Goal: Transaction & Acquisition: Purchase product/service

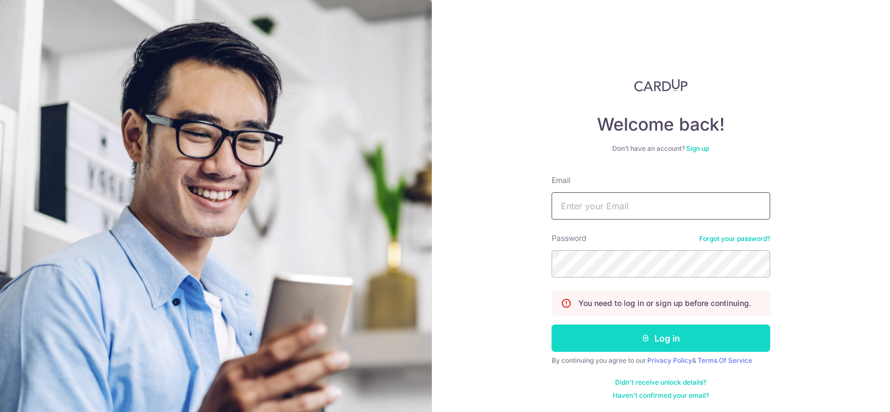
type input "[EMAIL_ADDRESS][DOMAIN_NAME]"
click at [657, 341] on button "Log in" at bounding box center [661, 338] width 219 height 27
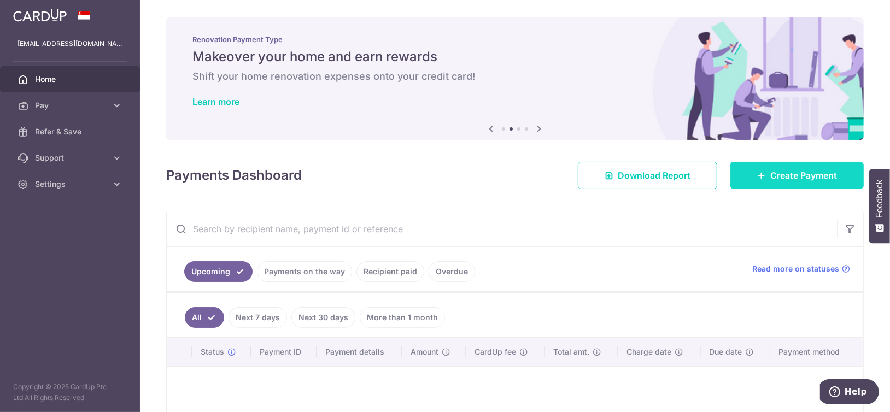
click at [770, 175] on span "Create Payment" at bounding box center [803, 175] width 67 height 13
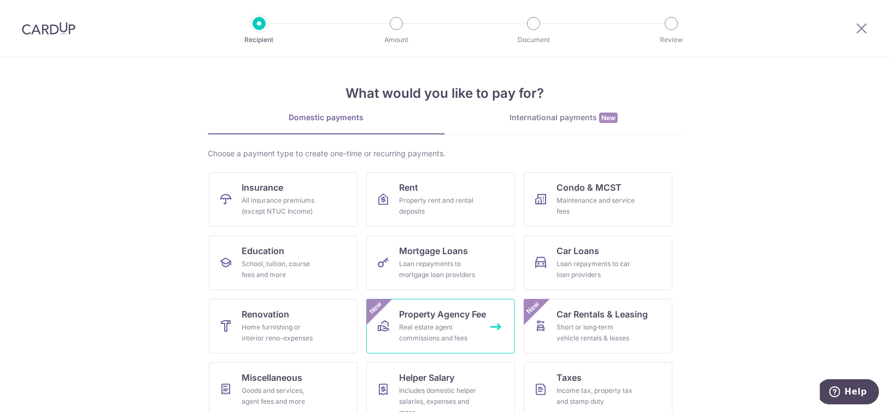
scroll to position [77, 0]
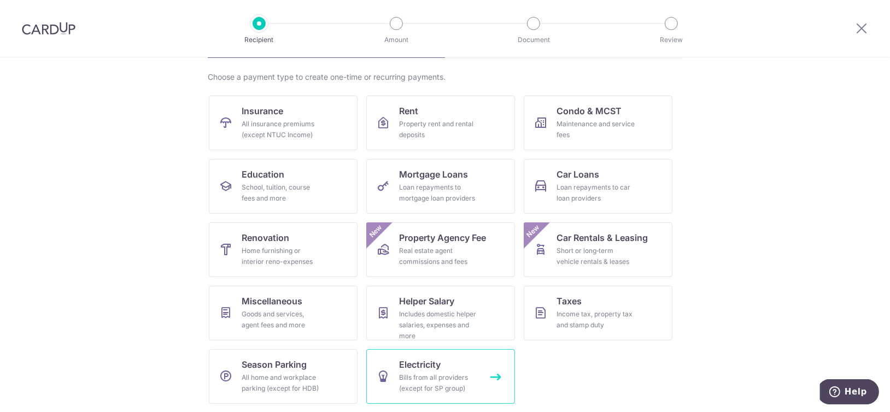
click at [416, 365] on span "Electricity" at bounding box center [420, 364] width 42 height 13
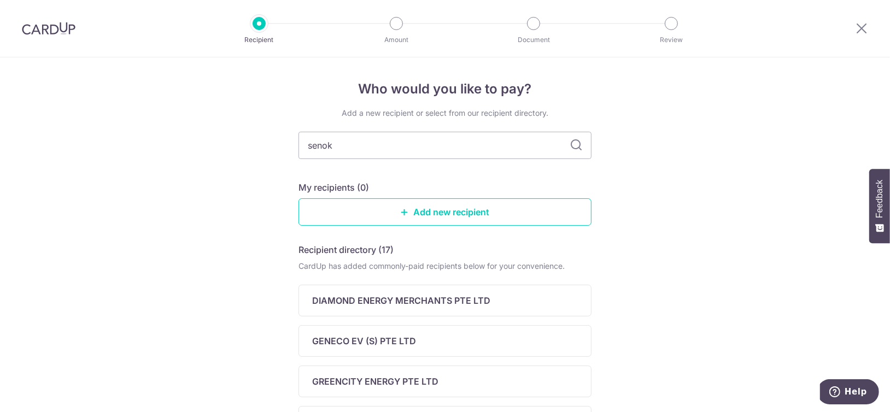
type input "senoko"
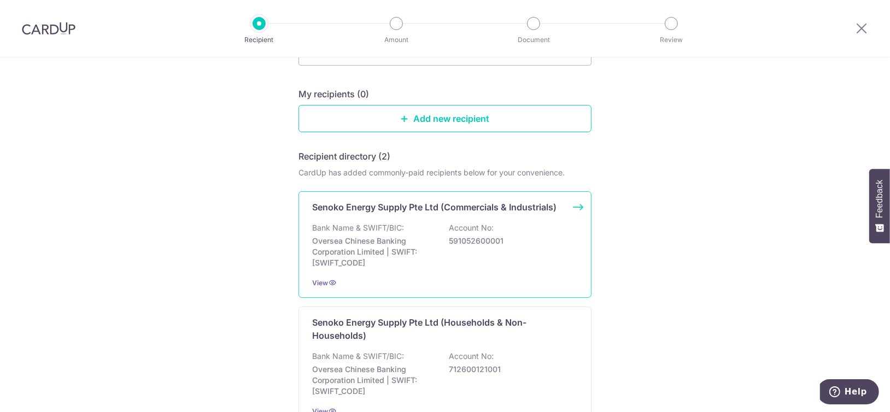
scroll to position [93, 0]
click at [419, 327] on p "Senoko Energy Supply Pte Ltd (Households & Non-Households)" at bounding box center [438, 329] width 253 height 26
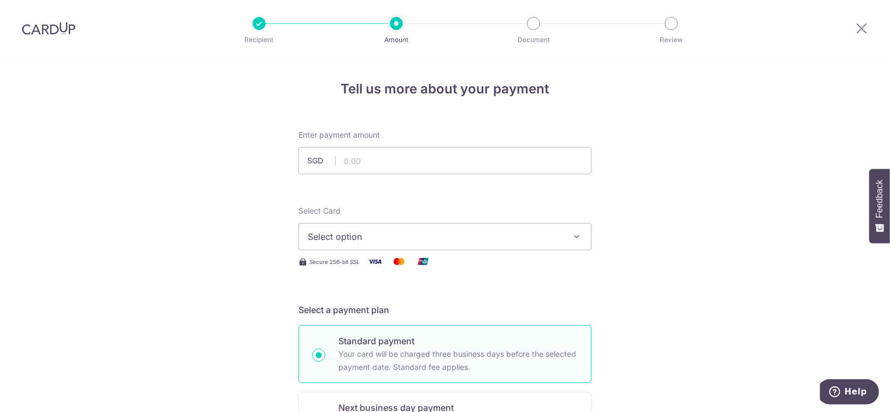
click at [424, 234] on span "Select option" at bounding box center [435, 236] width 255 height 13
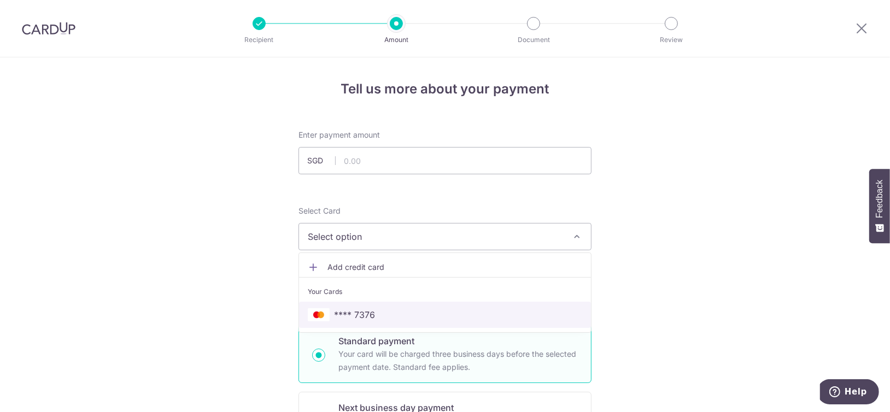
click at [379, 315] on span "**** 7376" at bounding box center [445, 314] width 274 height 13
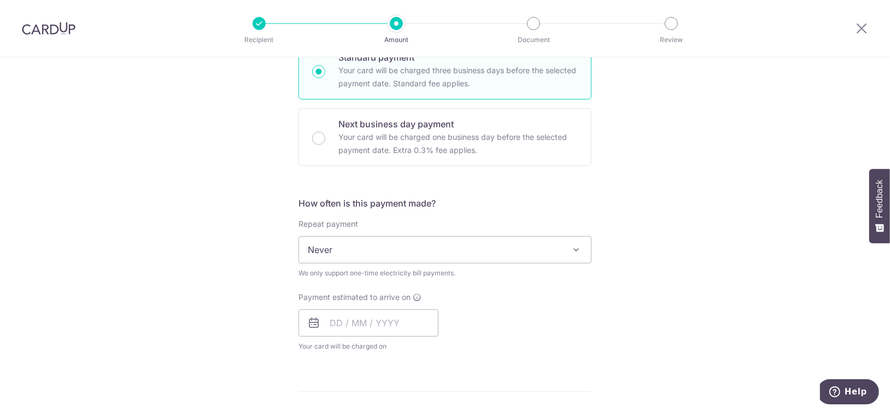
scroll to position [284, 0]
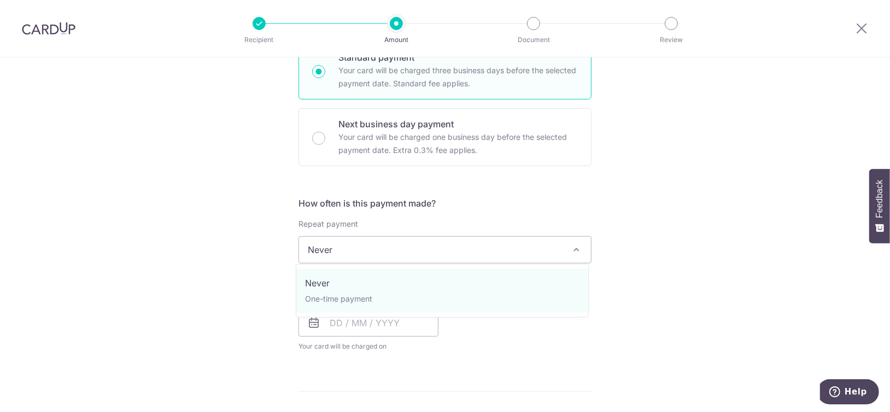
click at [384, 243] on span "Never" at bounding box center [445, 250] width 292 height 26
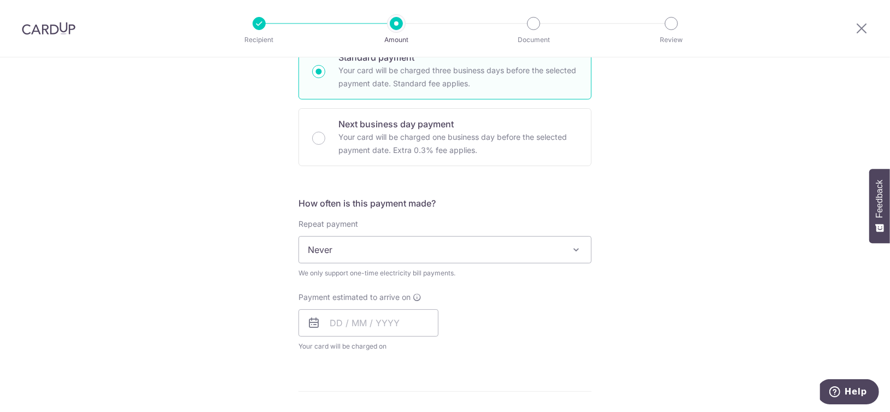
click at [384, 243] on span "Never" at bounding box center [445, 250] width 292 height 26
click at [334, 317] on input "text" at bounding box center [368, 322] width 140 height 27
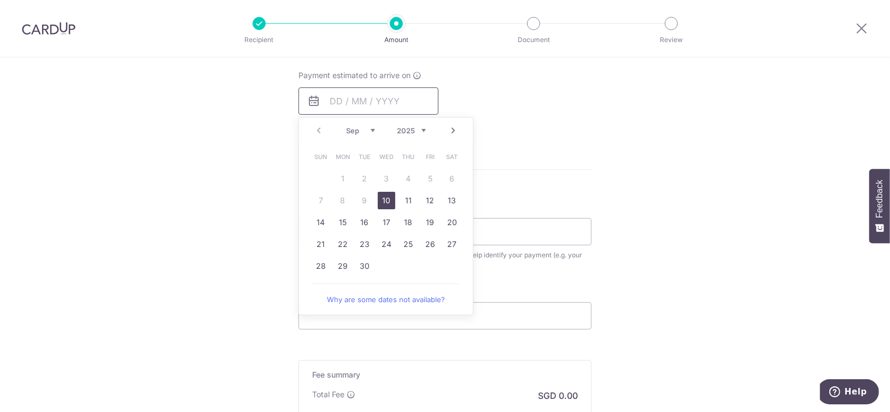
scroll to position [507, 0]
click at [380, 195] on link "10" at bounding box center [386, 199] width 17 height 17
type input "10/09/2025"
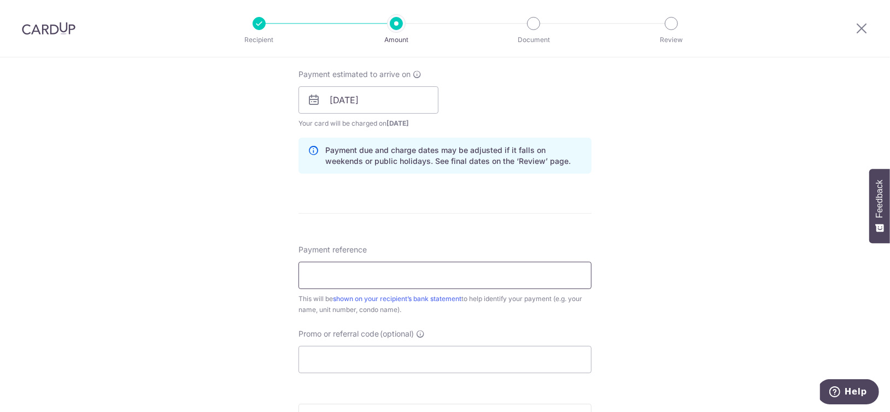
click at [380, 275] on input "Payment reference" at bounding box center [444, 275] width 293 height 27
click at [860, 30] on icon at bounding box center [861, 28] width 13 height 14
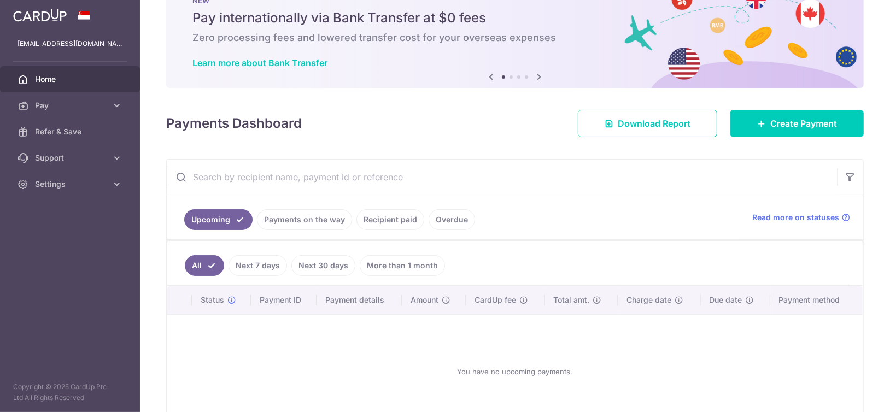
scroll to position [40, 0]
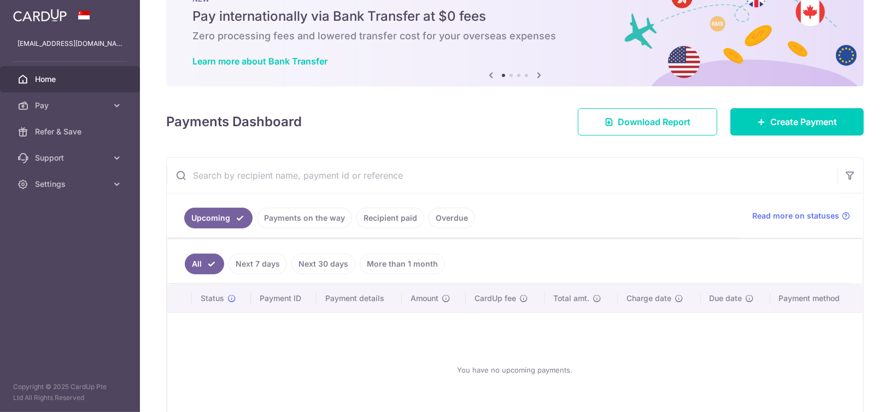
click at [392, 219] on link "Recipient paid" at bounding box center [390, 218] width 68 height 21
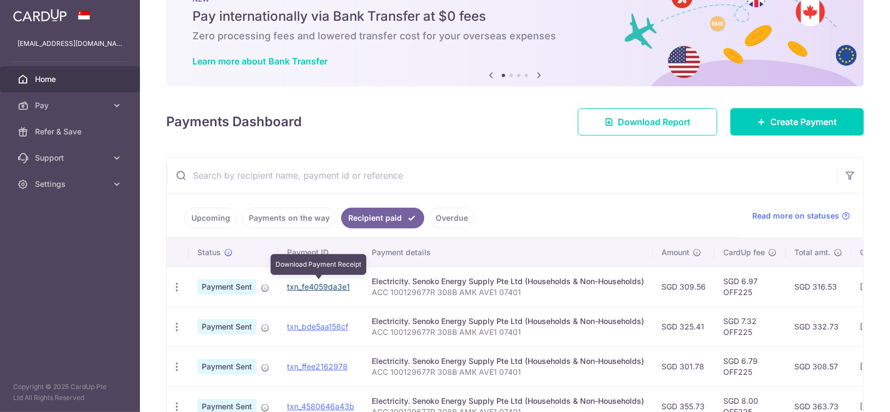
click at [335, 286] on link "txn_fe4059da3e1" at bounding box center [318, 286] width 63 height 9
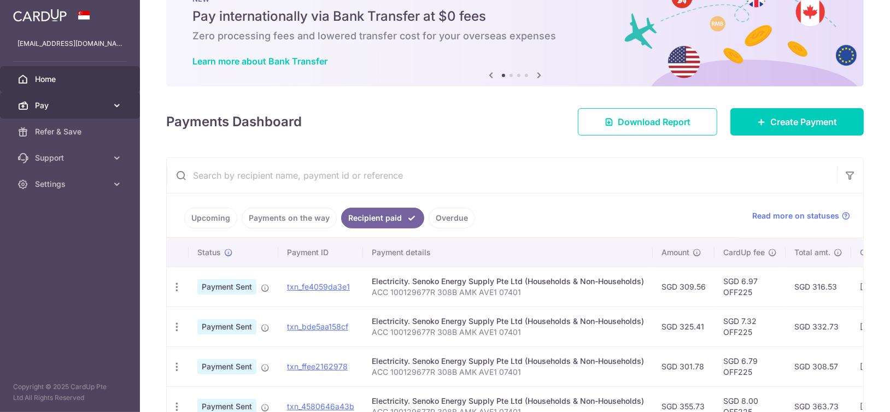
click at [47, 104] on span "Pay" at bounding box center [71, 105] width 72 height 11
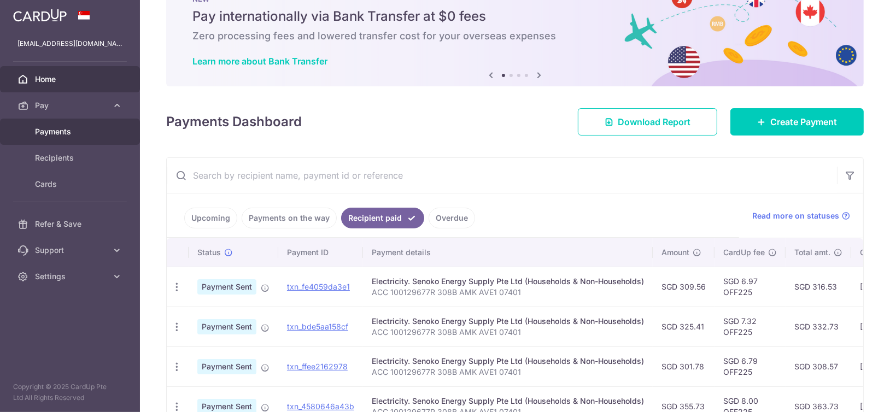
click at [49, 123] on link "Payments" at bounding box center [70, 132] width 140 height 26
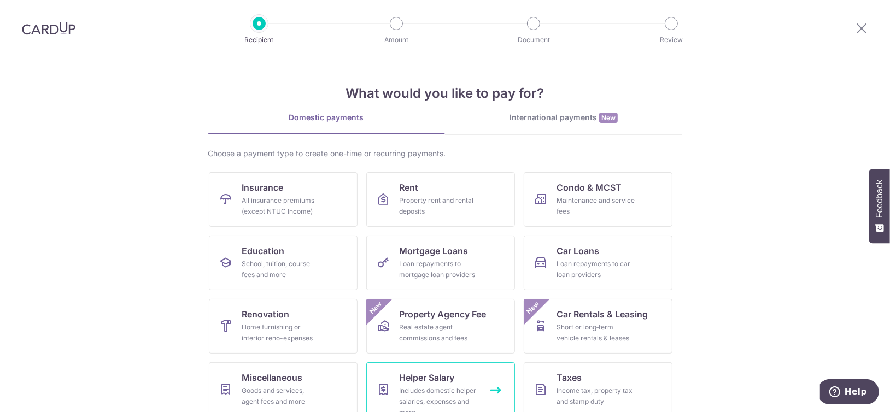
scroll to position [77, 0]
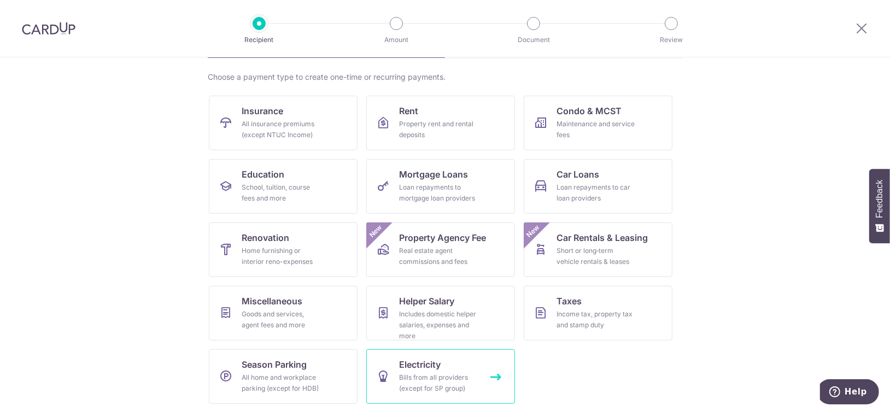
click at [436, 377] on div "Bills from all providers (except for SP group)" at bounding box center [438, 383] width 79 height 22
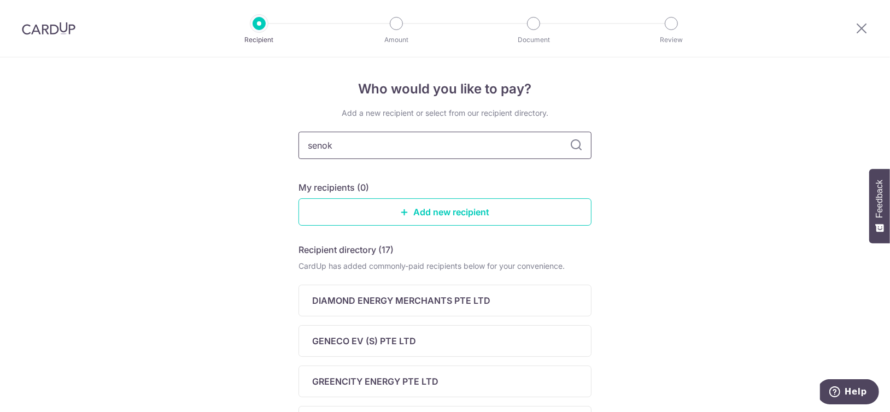
type input "senoko"
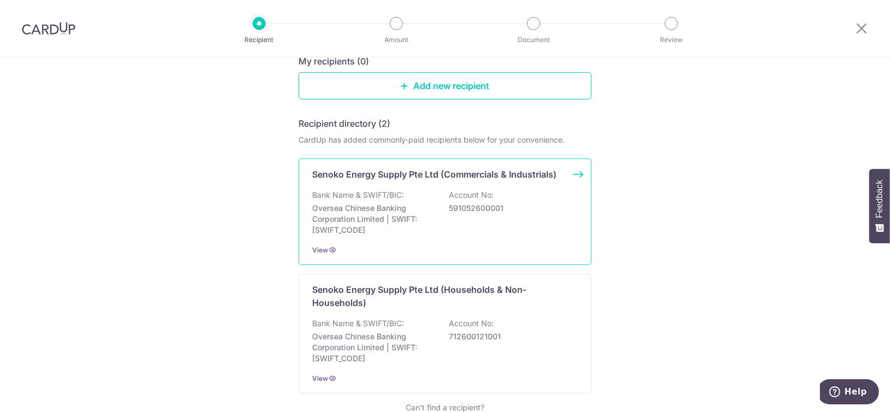
scroll to position [201, 0]
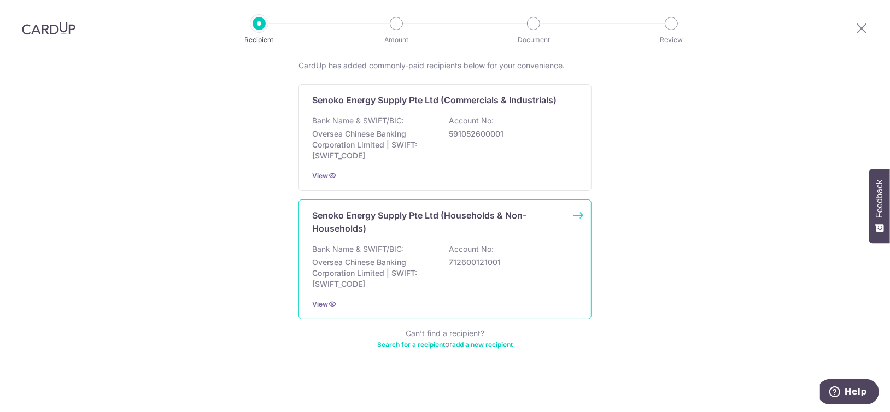
click at [421, 249] on div "Bank Name & SWIFT/BIC: Oversea Chinese Banking Corporation Limited | SWIFT: OCB…" at bounding box center [445, 267] width 266 height 46
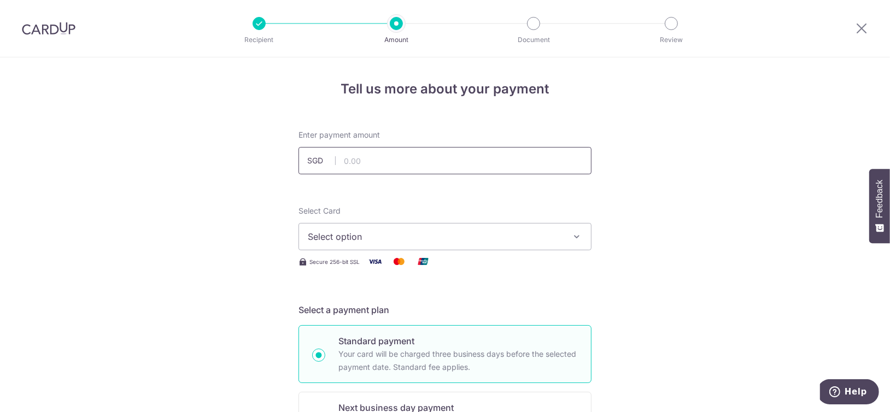
click at [403, 162] on input "text" at bounding box center [444, 160] width 293 height 27
type input "648.50"
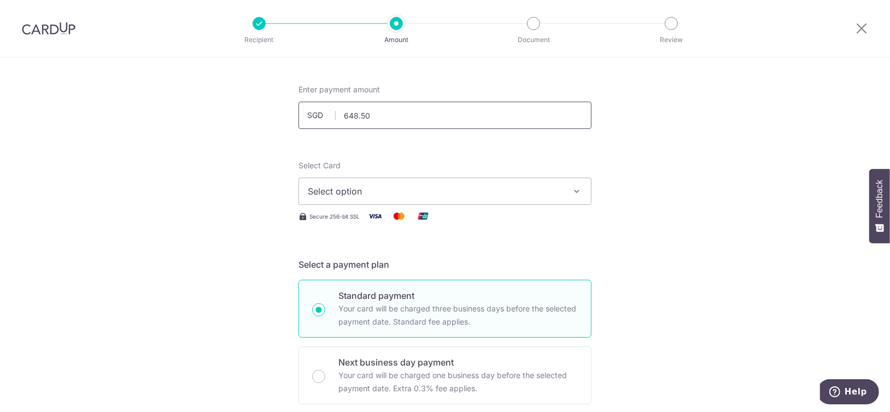
scroll to position [50, 0]
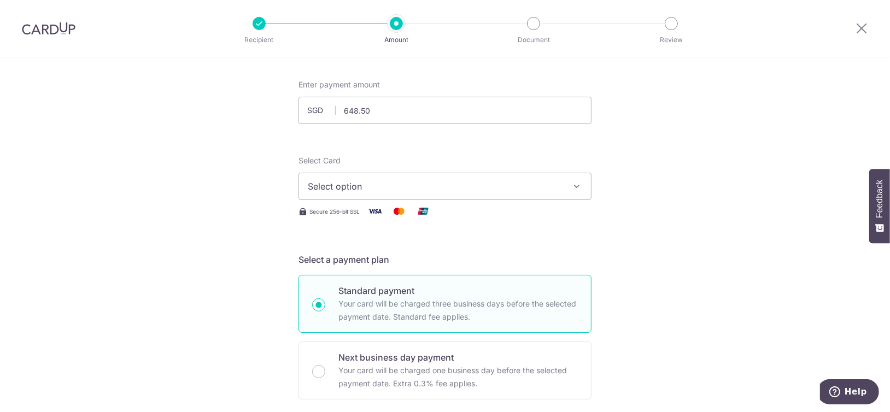
click at [396, 191] on span "Select option" at bounding box center [435, 186] width 255 height 13
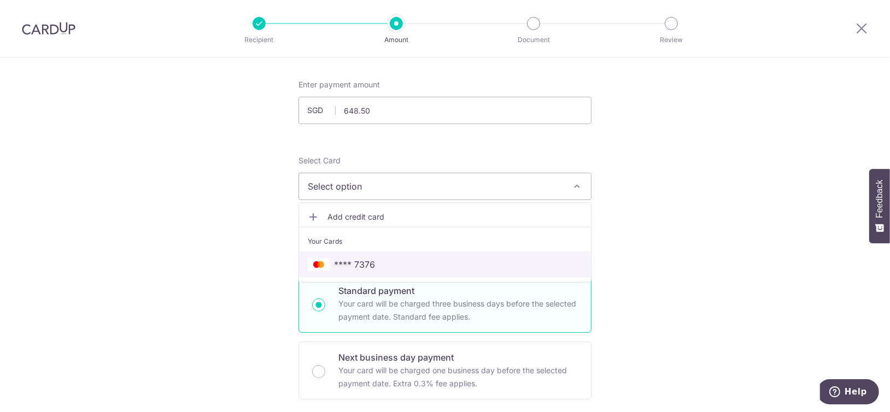
click at [360, 262] on span "**** 7376" at bounding box center [354, 264] width 41 height 13
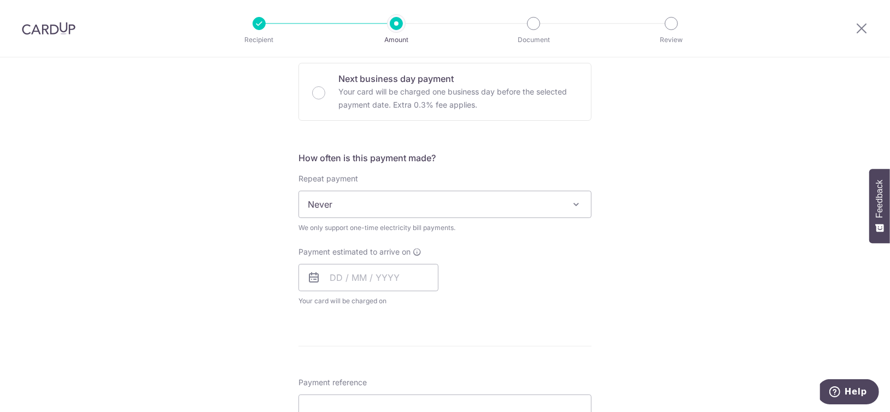
scroll to position [330, 0]
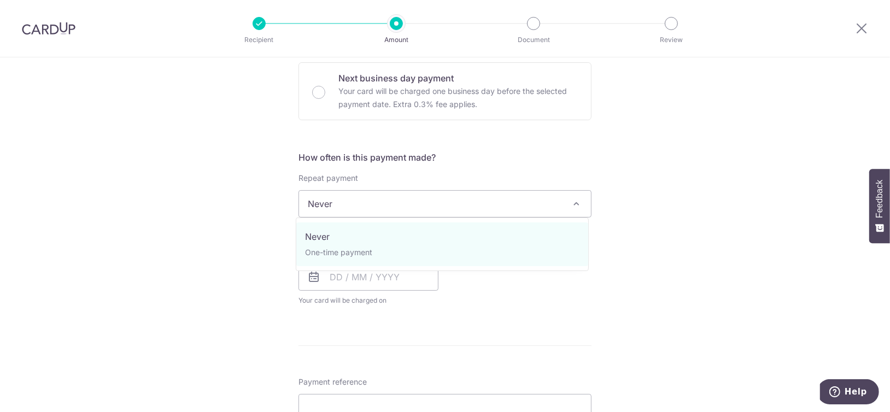
click at [391, 206] on span "Never" at bounding box center [445, 204] width 292 height 26
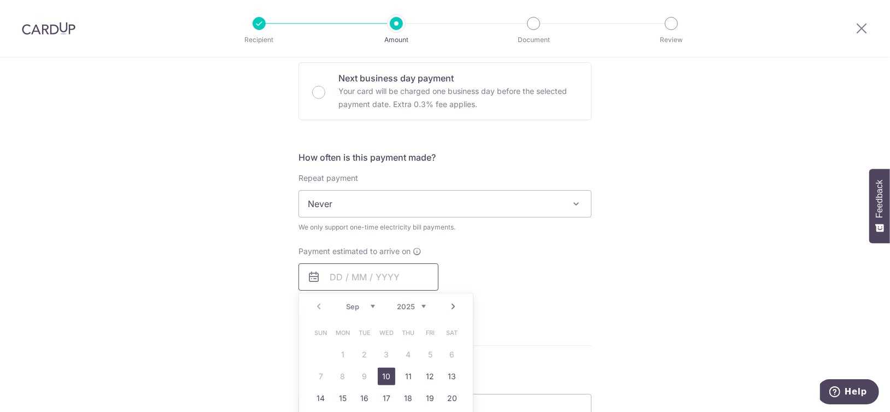
click at [338, 274] on input "text" at bounding box center [368, 276] width 140 height 27
click at [383, 372] on link "10" at bounding box center [386, 376] width 17 height 17
type input "10/09/2025"
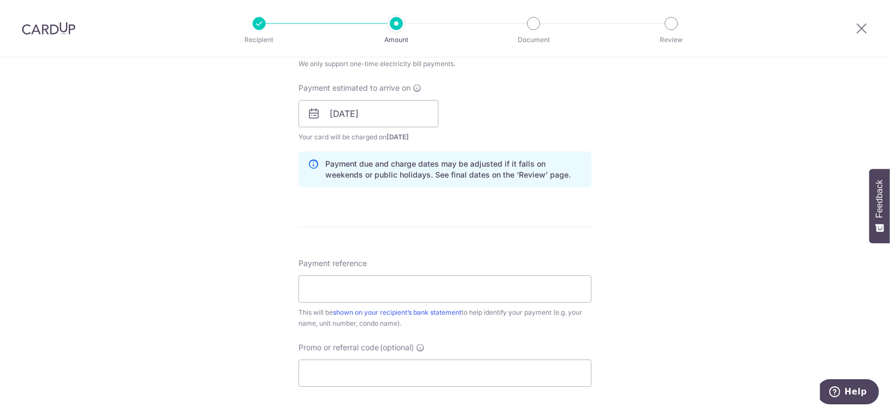
scroll to position [497, 0]
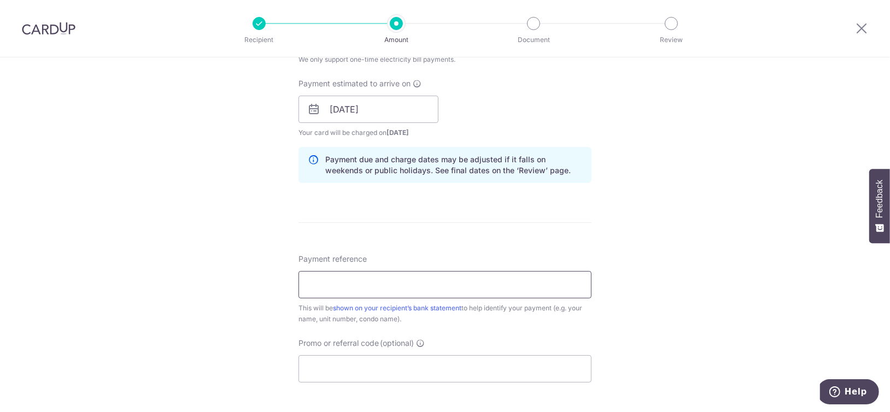
click at [441, 281] on input "Payment reference" at bounding box center [444, 284] width 293 height 27
paste input "ACC 100129677R 308B AMK AVE1 07401"
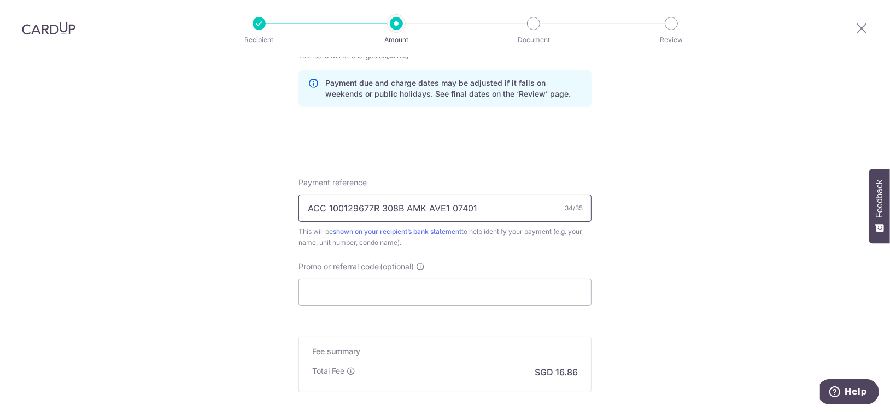
scroll to position [576, 0]
type input "ACC 100129677R 308B AMK AVE1 07401"
click at [368, 284] on input "Promo or referral code (optional)" at bounding box center [444, 290] width 293 height 27
paste input "OFF225"
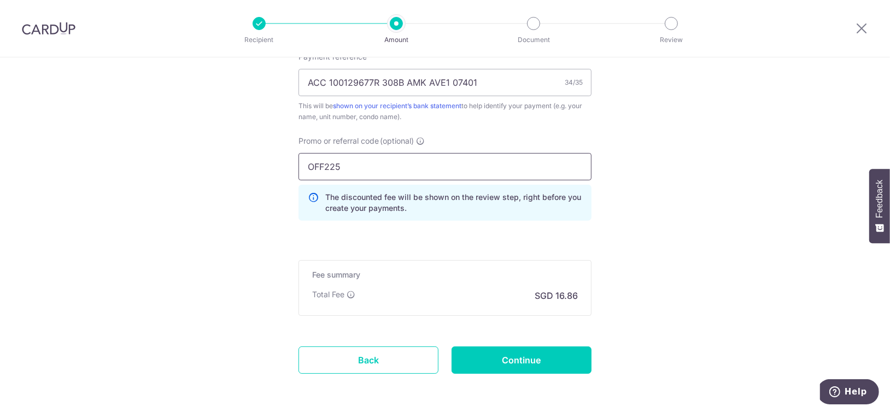
scroll to position [717, 0]
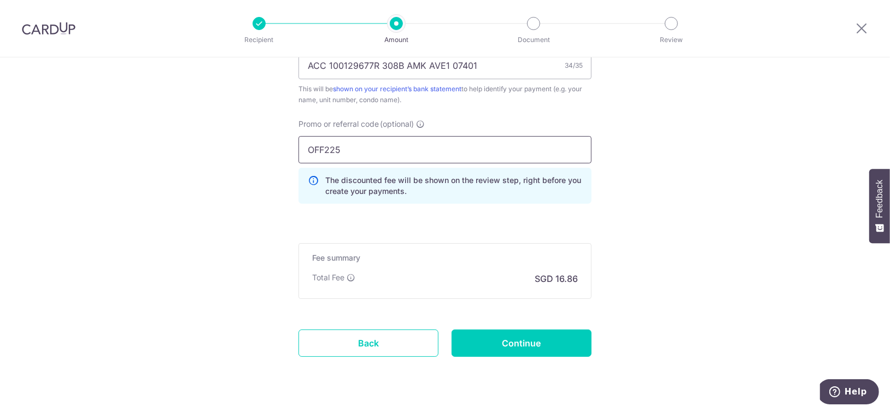
type input "OFF225"
click at [395, 188] on p "The discounted fee will be shown on the review step, right before you create yo…" at bounding box center [453, 186] width 257 height 22
click at [505, 336] on input "Continue" at bounding box center [522, 343] width 140 height 27
type input "Create Schedule"
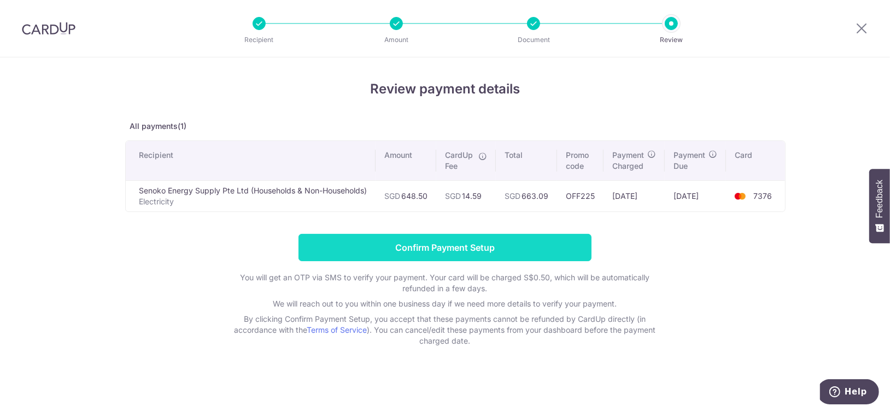
click at [455, 247] on input "Confirm Payment Setup" at bounding box center [444, 247] width 293 height 27
